Goal: Task Accomplishment & Management: Use online tool/utility

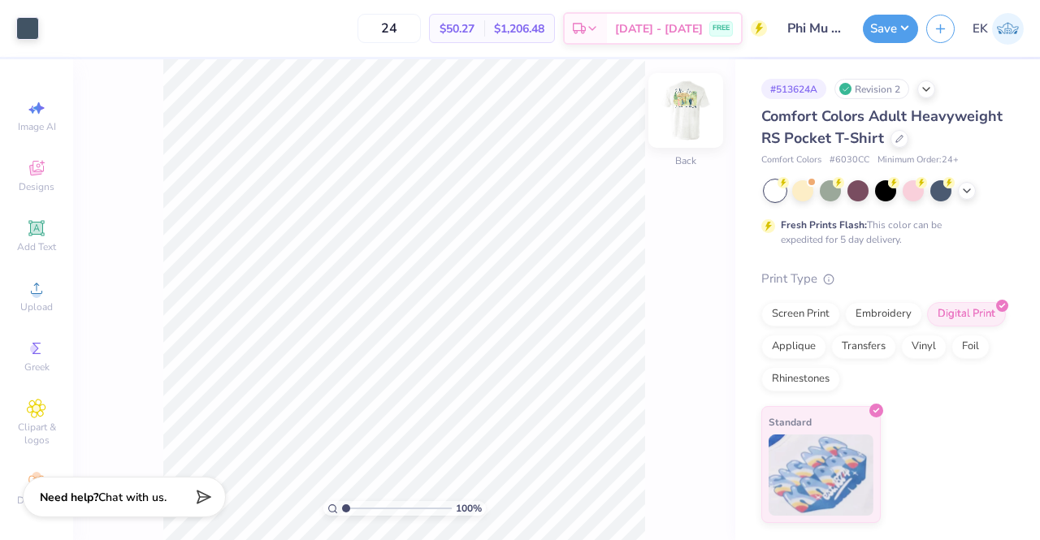
click at [686, 115] on img at bounding box center [685, 110] width 65 height 65
click at [369, 504] on input "range" at bounding box center [397, 508] width 110 height 15
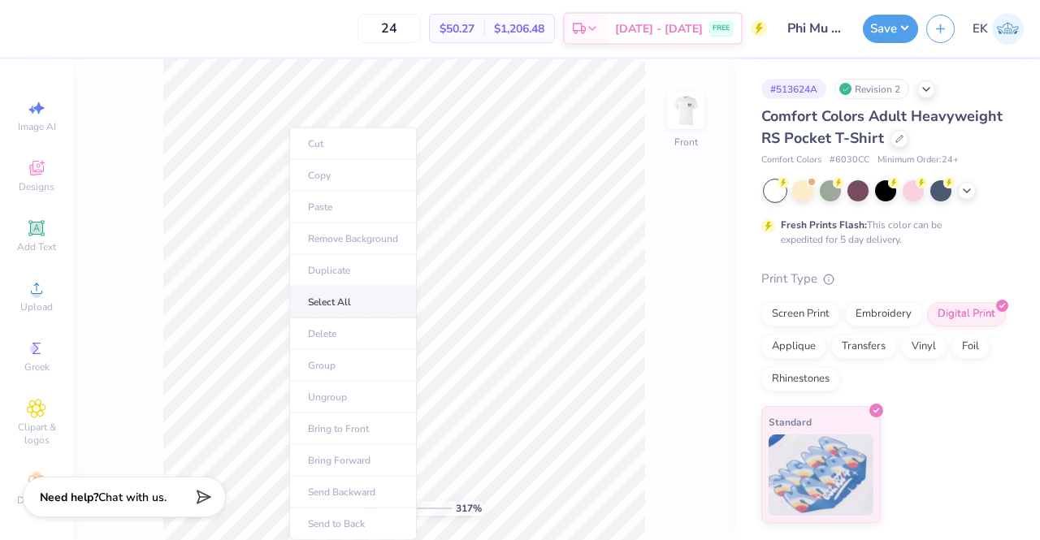
click at [312, 293] on li "Select All" at bounding box center [353, 303] width 128 height 32
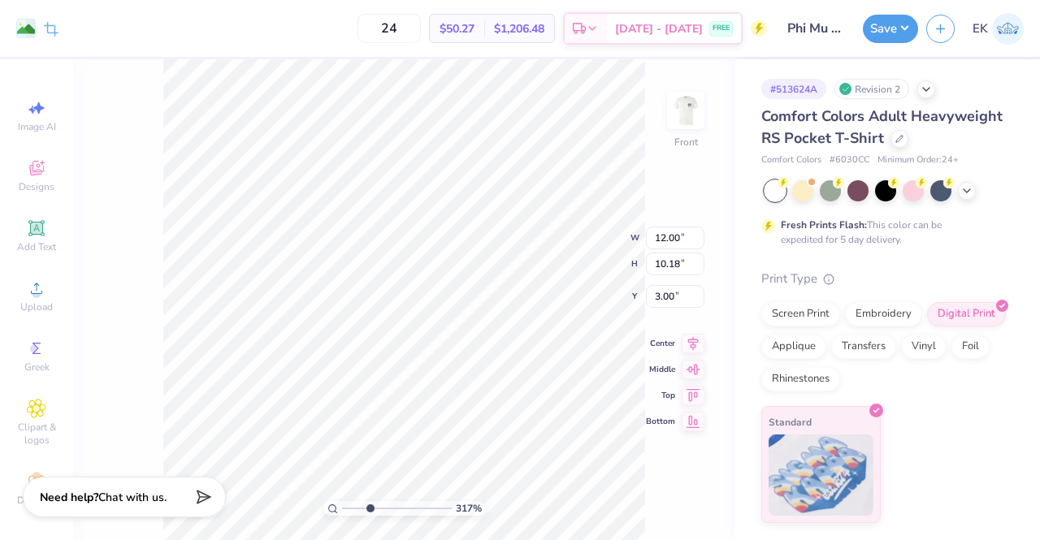
type input "1"
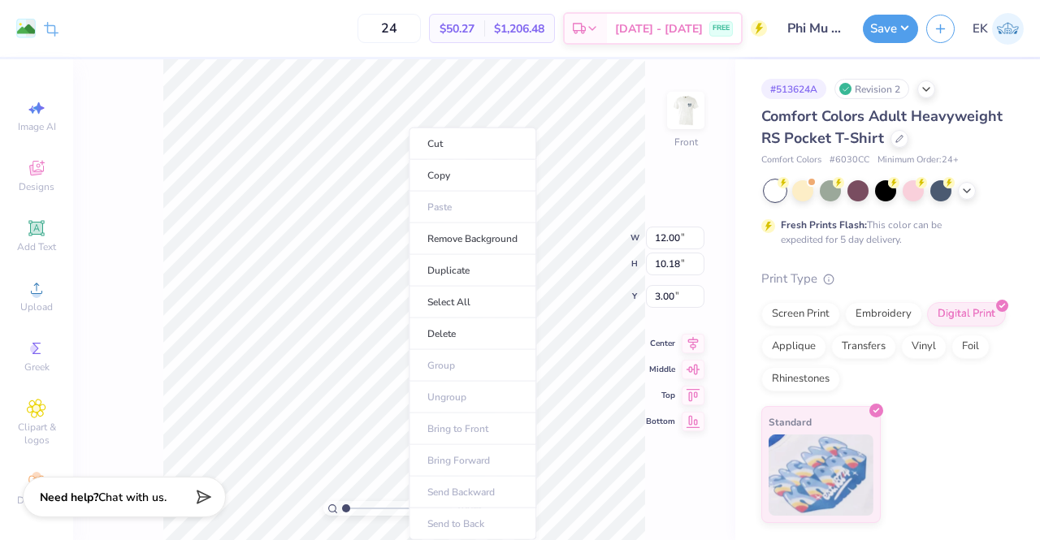
click at [457, 389] on ul "Cut Copy Paste Remove Background Duplicate Select All Delete Group Ungroup Brin…" at bounding box center [473, 334] width 128 height 413
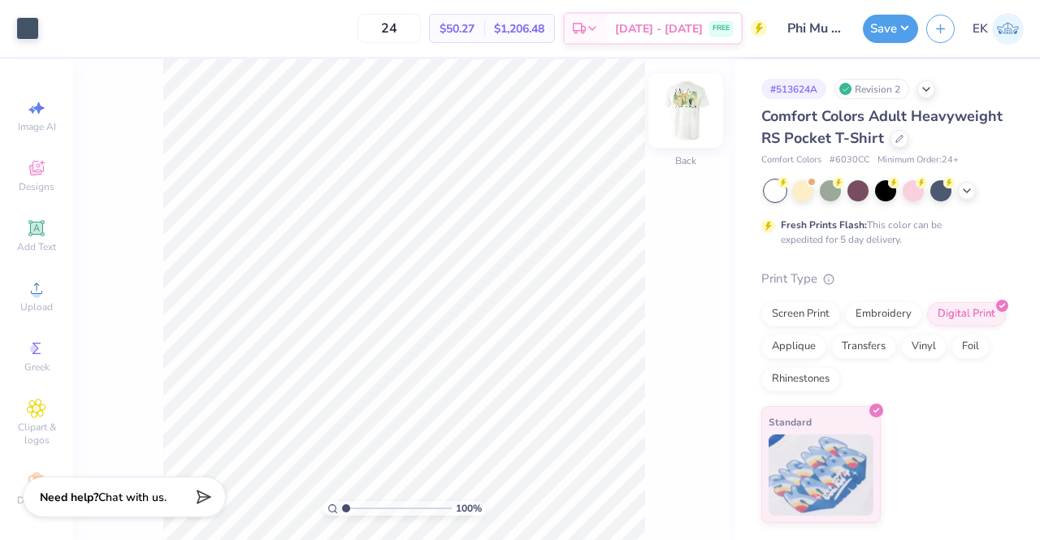
click at [682, 113] on img at bounding box center [685, 110] width 65 height 65
click at [968, 187] on icon at bounding box center [966, 189] width 13 height 13
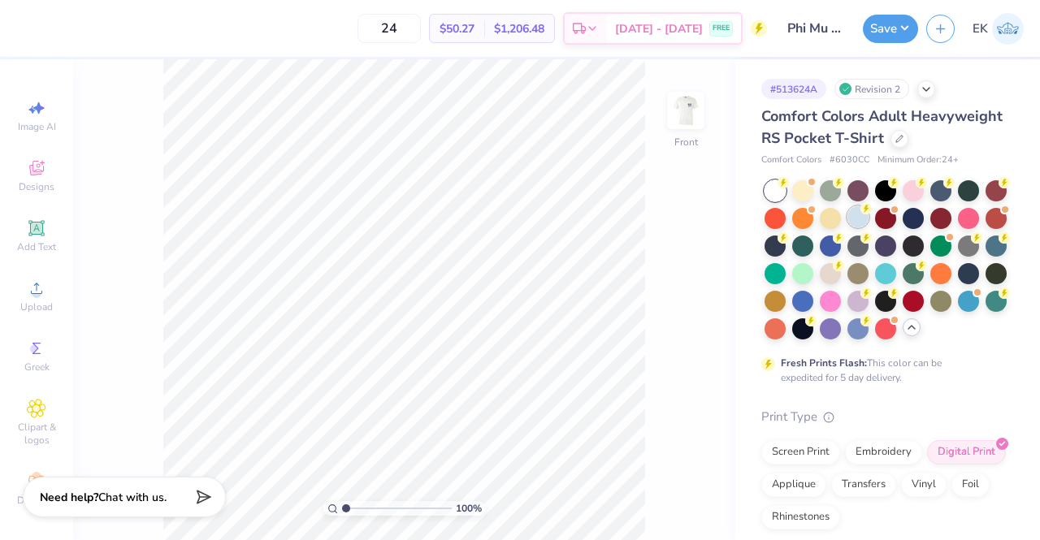
click at [868, 227] on div at bounding box center [857, 216] width 21 height 21
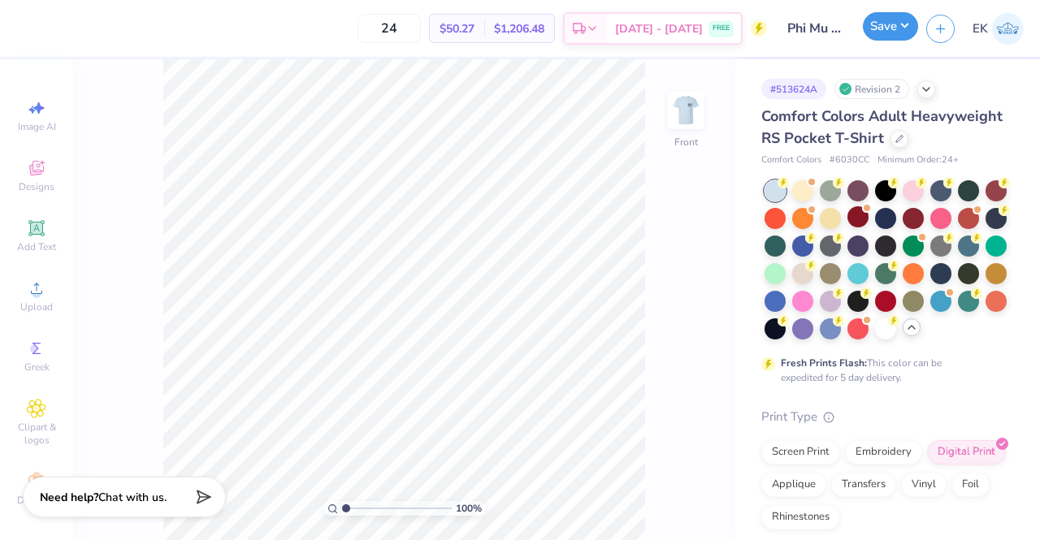
click at [885, 35] on button "Save" at bounding box center [890, 26] width 55 height 28
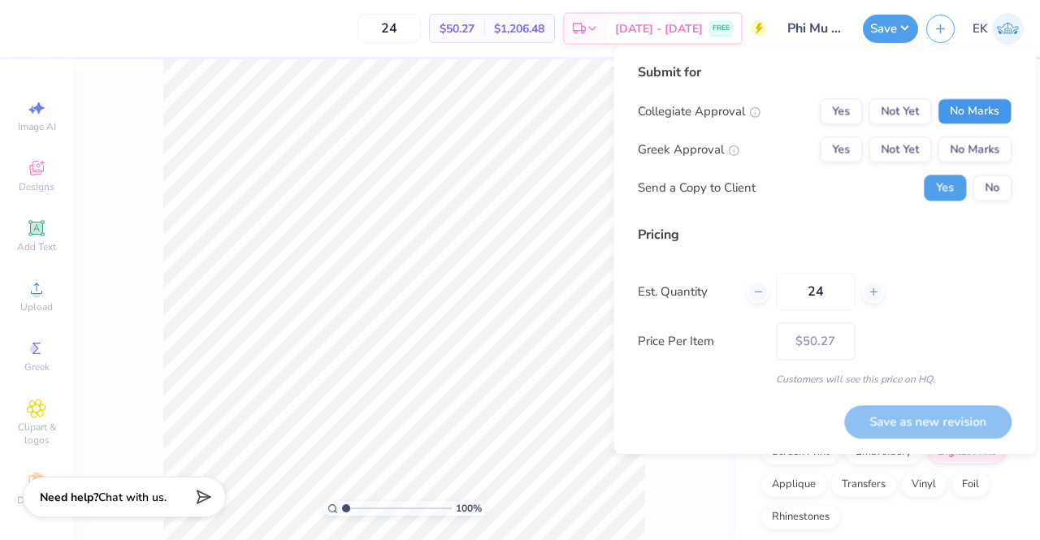
click at [960, 114] on button "No Marks" at bounding box center [974, 111] width 74 height 26
click at [855, 145] on button "Yes" at bounding box center [841, 149] width 42 height 26
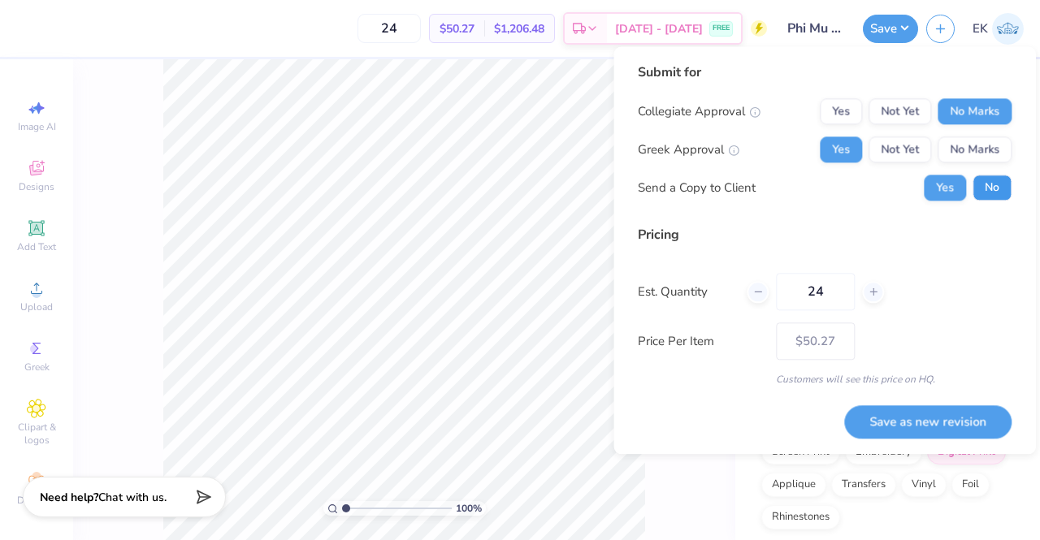
click at [999, 188] on button "No" at bounding box center [991, 188] width 39 height 26
click at [876, 298] on div at bounding box center [873, 292] width 22 height 22
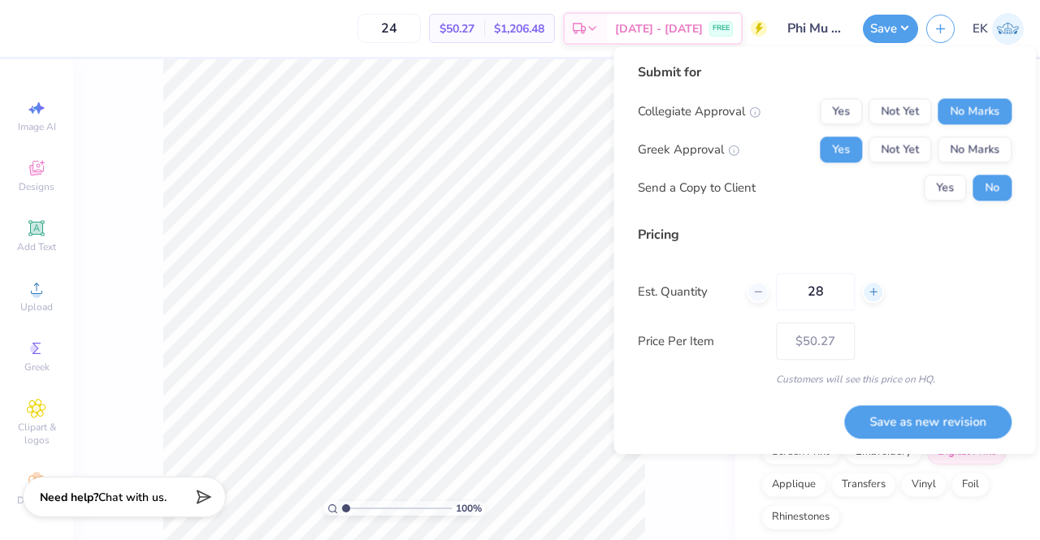
click at [876, 298] on div at bounding box center [873, 292] width 22 height 22
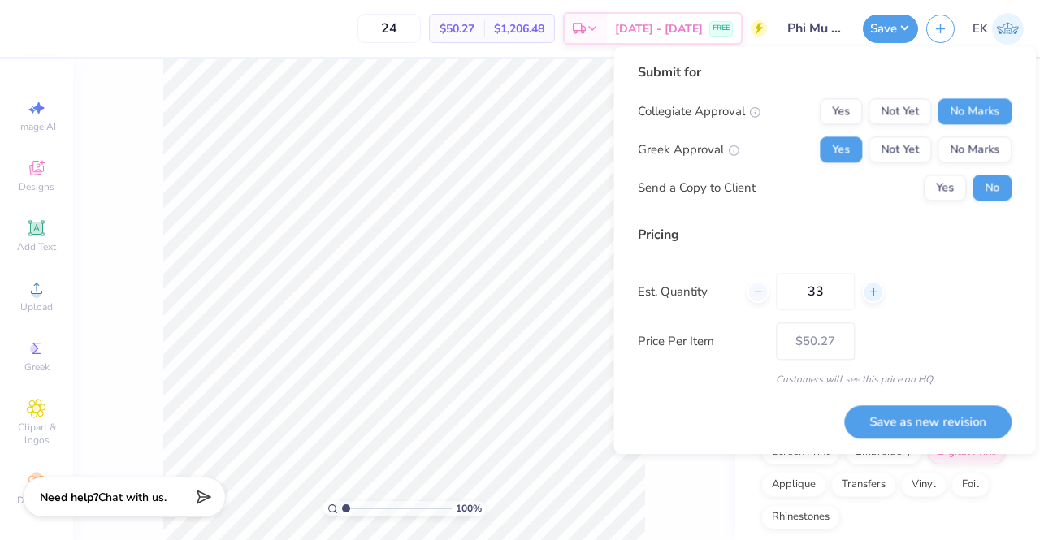
click at [876, 298] on div at bounding box center [873, 292] width 22 height 22
type input "37"
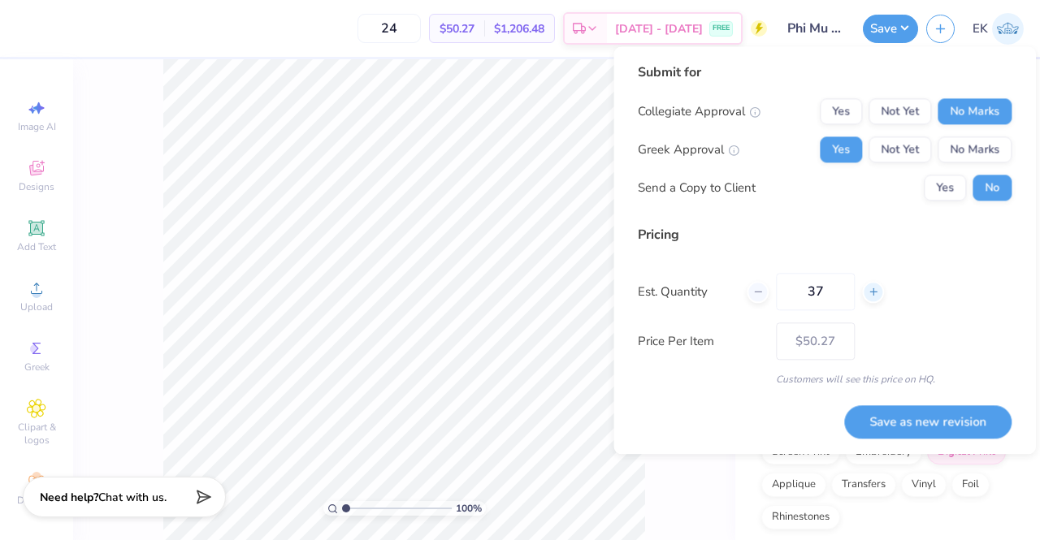
type input "37"
type input "$47.54"
click at [876, 298] on div at bounding box center [873, 292] width 22 height 22
type input "38"
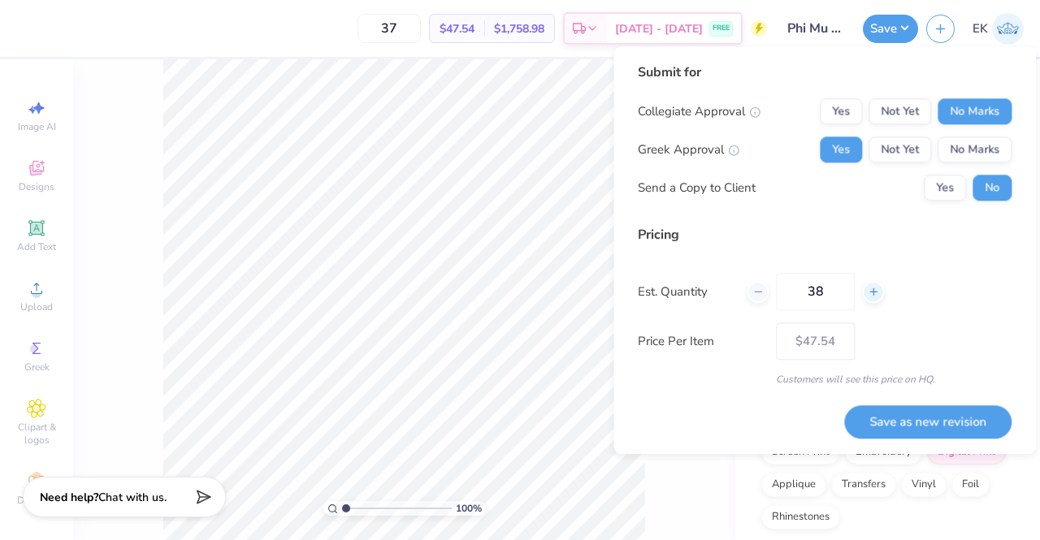
type input "– –"
click at [876, 298] on div at bounding box center [873, 292] width 22 height 22
type input "39"
type input "$47.52"
click at [876, 298] on div at bounding box center [873, 292] width 22 height 22
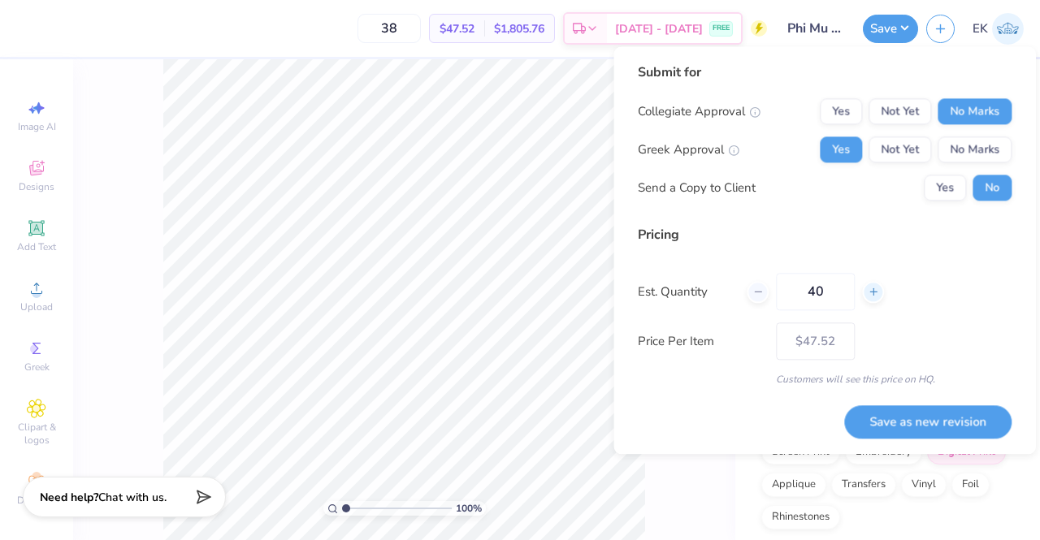
click at [876, 298] on div at bounding box center [873, 292] width 22 height 22
type input "41"
type input "– –"
click at [876, 298] on div at bounding box center [873, 292] width 22 height 22
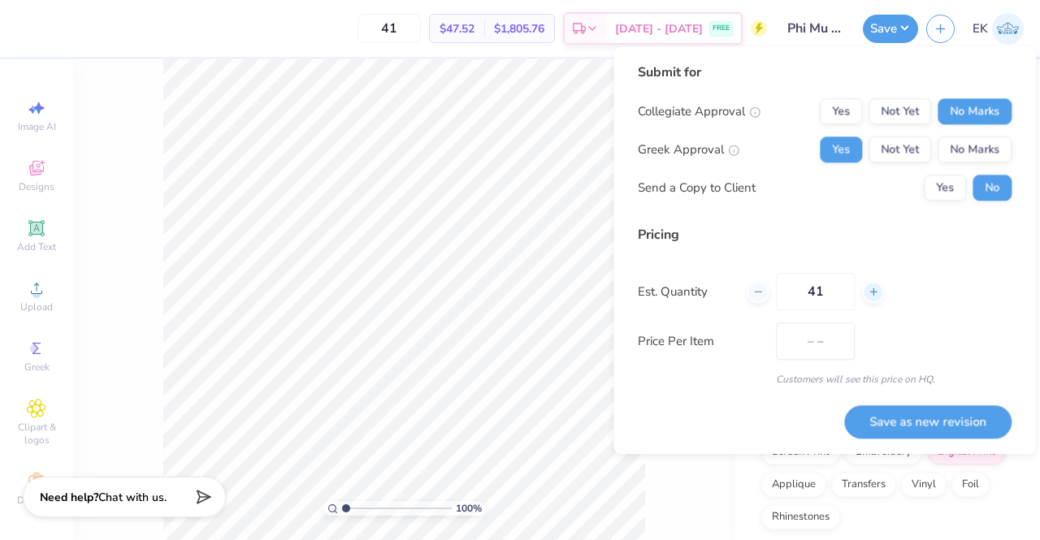
type input "42"
type input "$47.45"
click at [876, 298] on div at bounding box center [873, 292] width 22 height 22
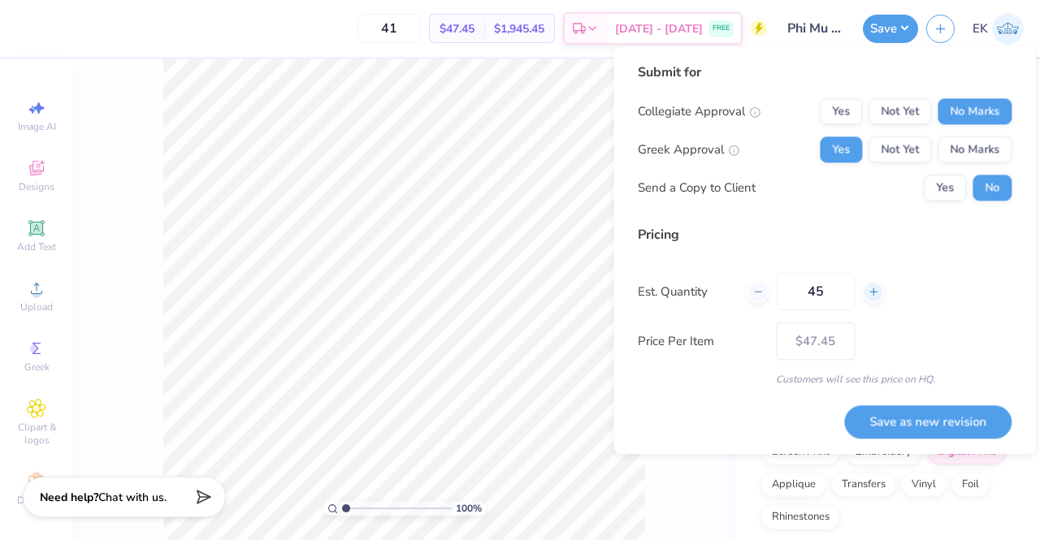
click at [876, 298] on div at bounding box center [873, 292] width 22 height 22
type input "48"
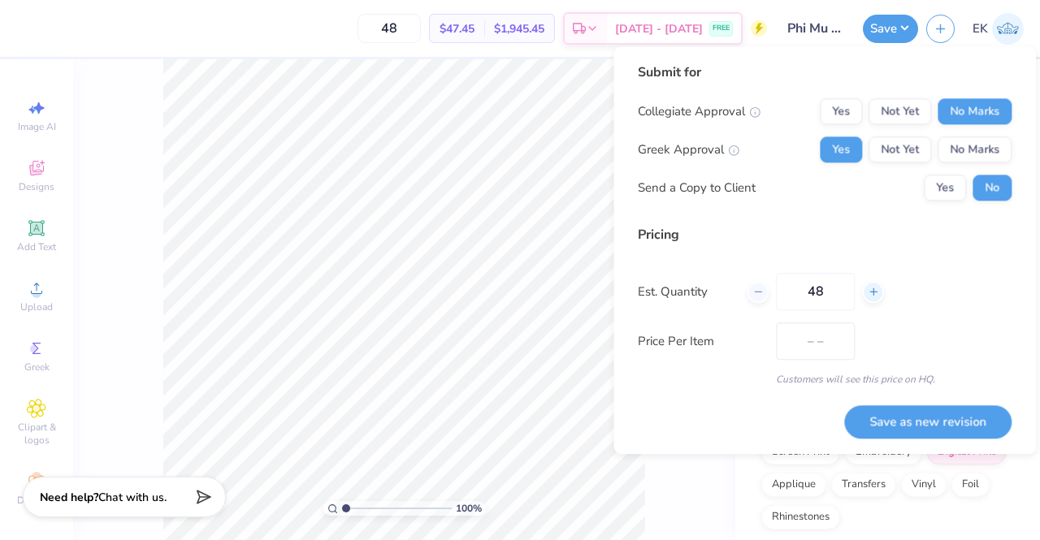
type input "$46.56"
click at [744, 398] on div "Submit for Collegiate Approval Yes Not Yet No Marks Greek Approval Yes Not Yet …" at bounding box center [825, 250] width 374 height 375
click at [764, 292] on div at bounding box center [757, 292] width 22 height 22
type input "47"
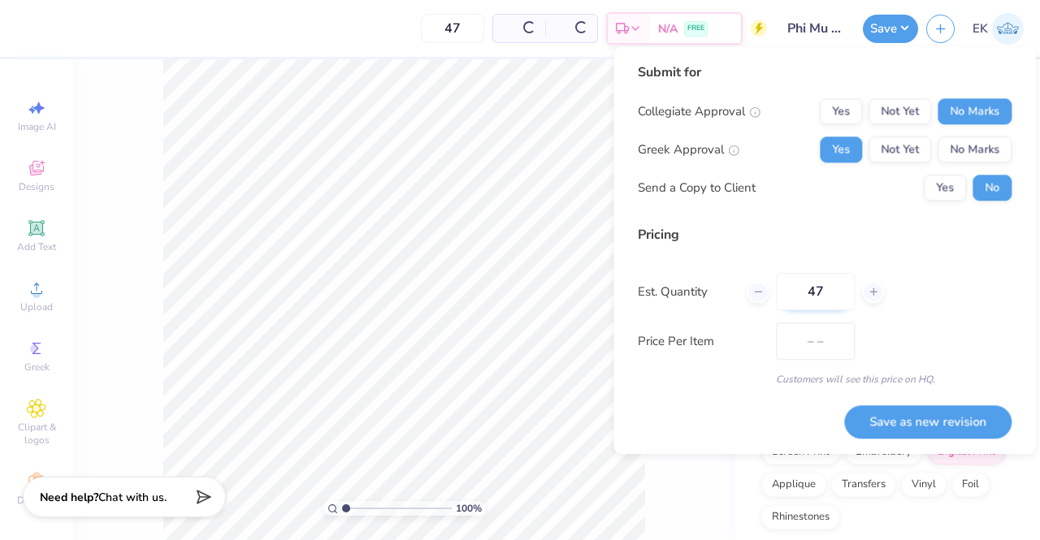
type input "$47.34"
click at [872, 296] on icon at bounding box center [873, 291] width 11 height 11
type input "48"
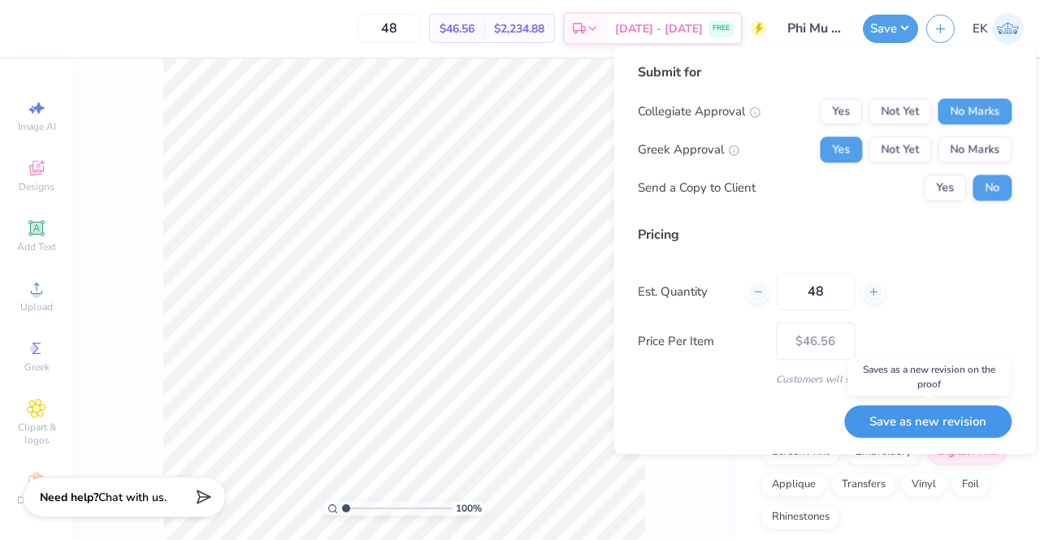
click at [951, 418] on button "Save as new revision" at bounding box center [927, 421] width 167 height 33
type input "$46.56"
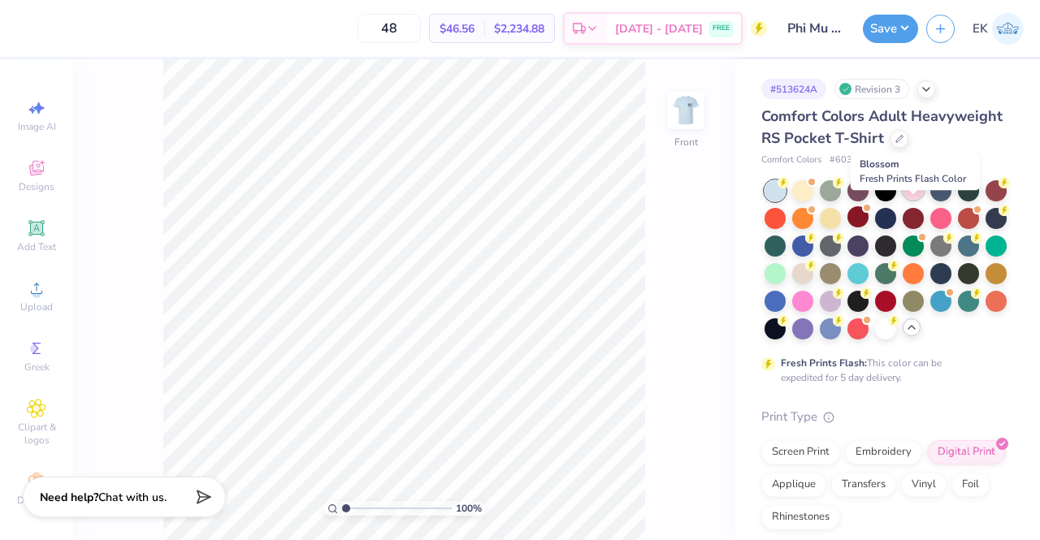
click at [916, 187] on icon at bounding box center [920, 180] width 11 height 11
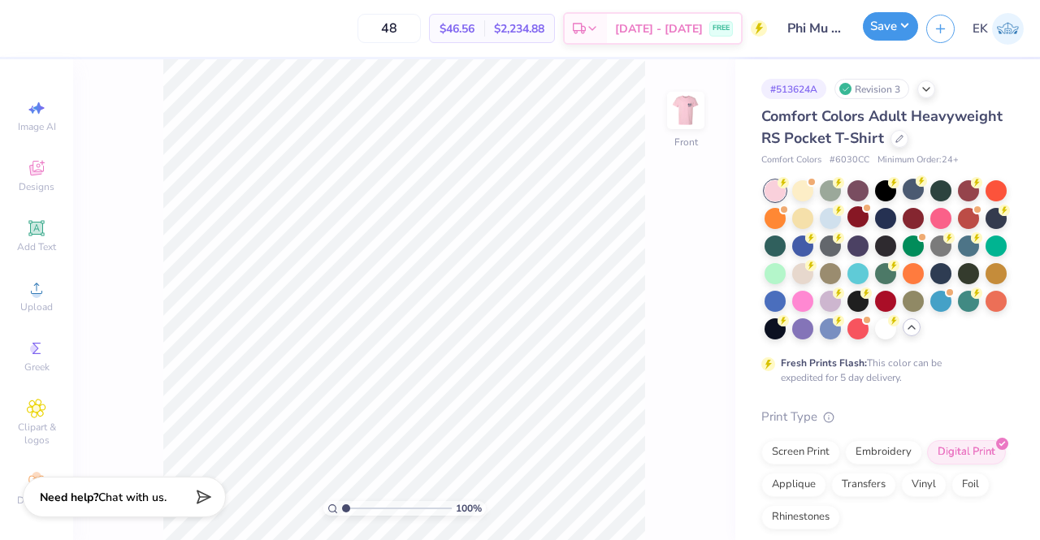
click at [889, 32] on button "Save" at bounding box center [890, 26] width 55 height 28
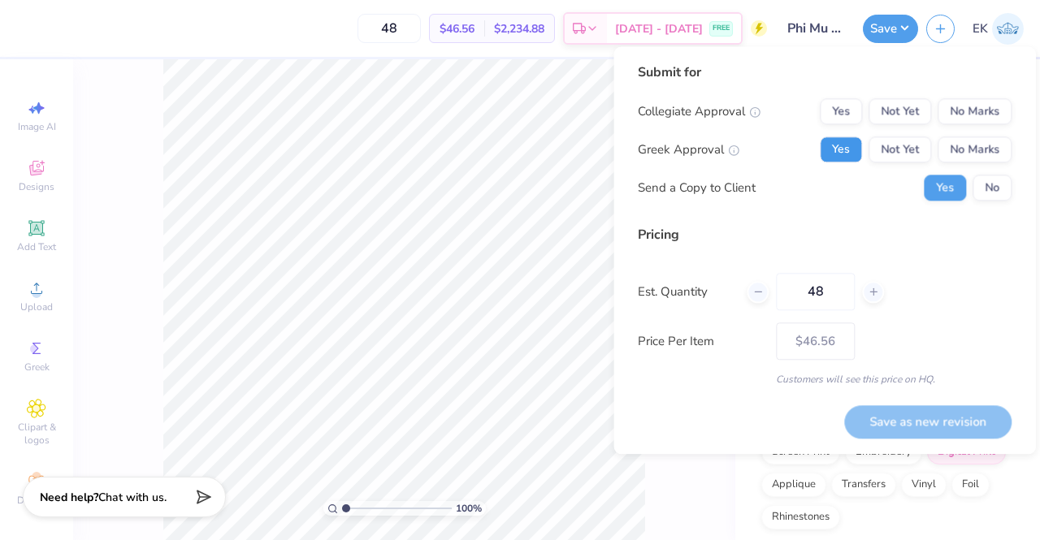
click at [845, 137] on button "Yes" at bounding box center [841, 149] width 42 height 26
click at [989, 98] on button "No Marks" at bounding box center [974, 111] width 74 height 26
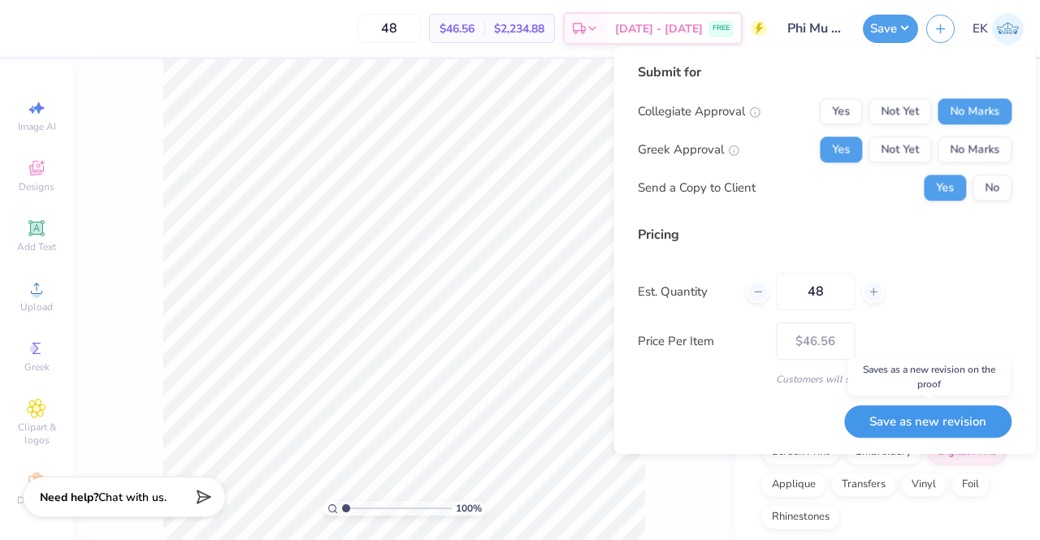
click at [955, 412] on button "Save as new revision" at bounding box center [927, 421] width 167 height 33
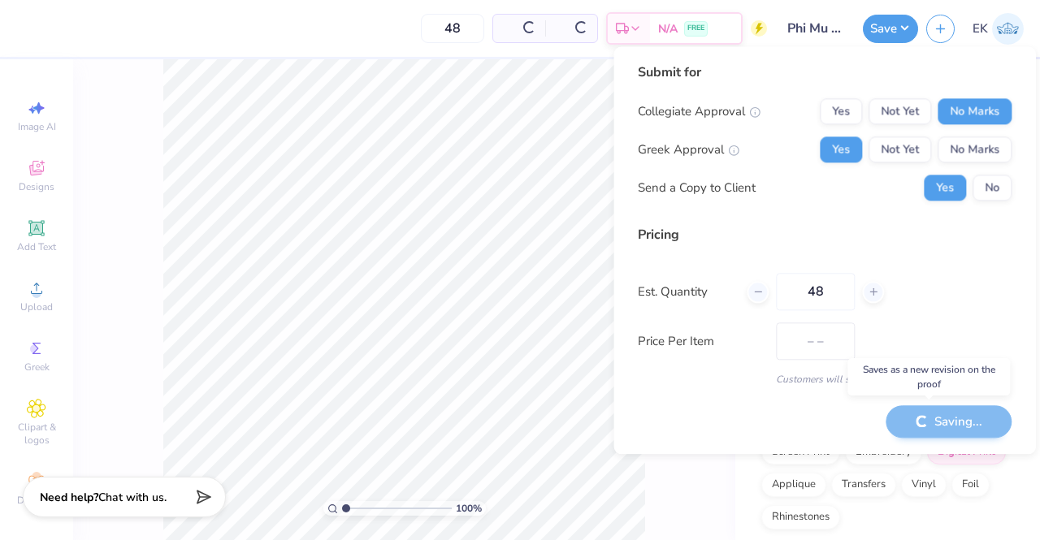
type input "$46.56"
